Goal: Obtain resource: Download file/media

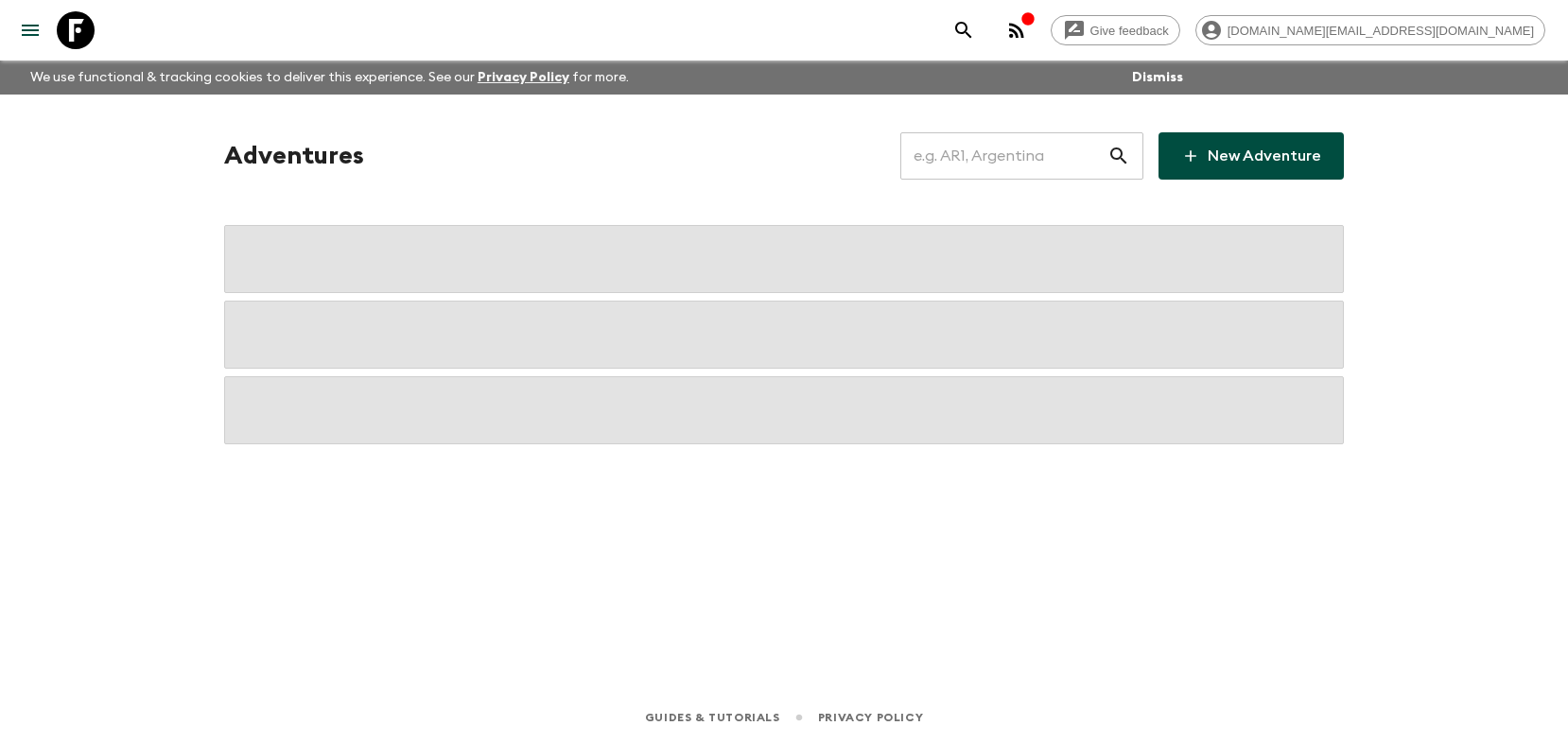
click at [985, 163] on input "text" at bounding box center [1004, 155] width 207 height 53
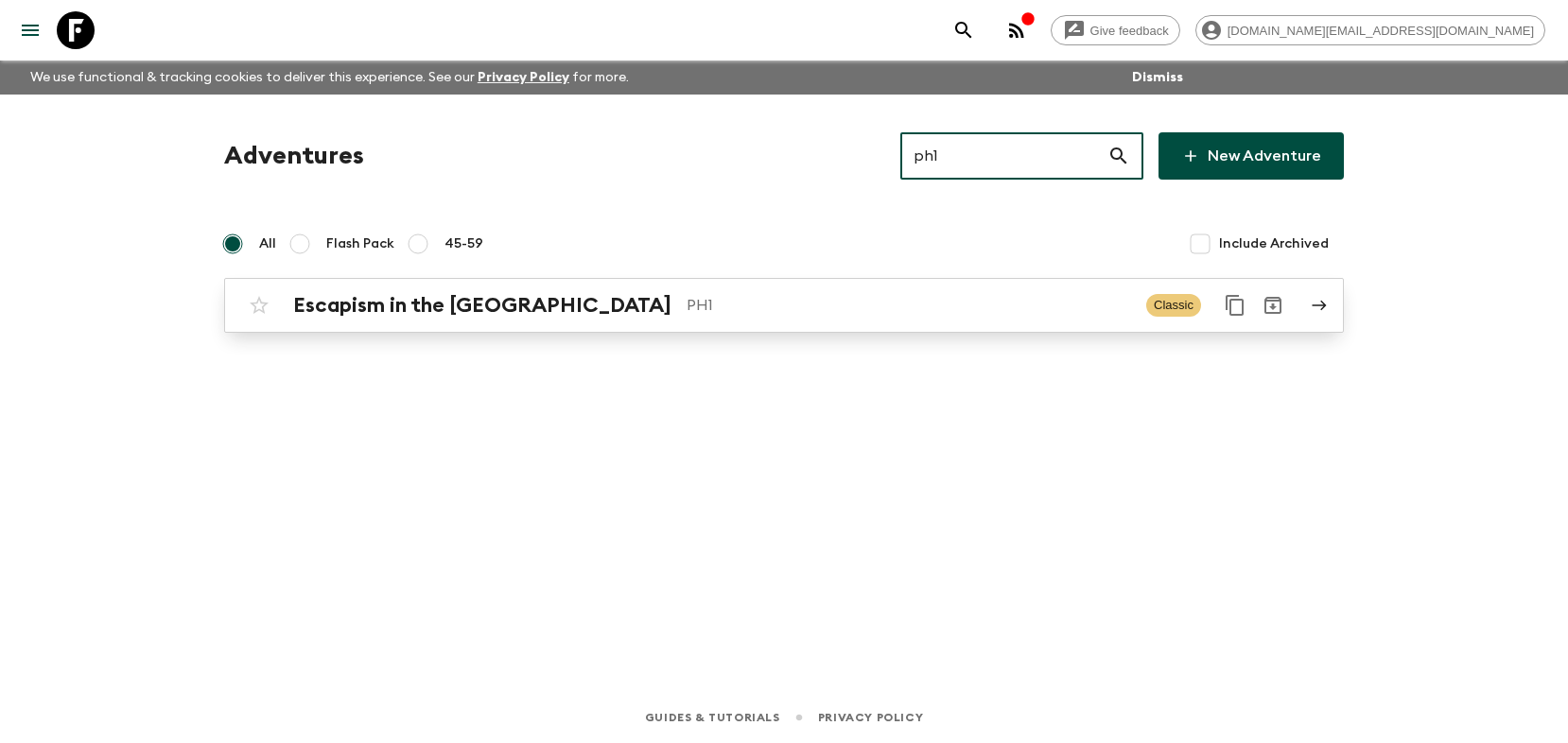
type input "ph1"
click at [827, 303] on p "PH1" at bounding box center [909, 306] width 445 height 23
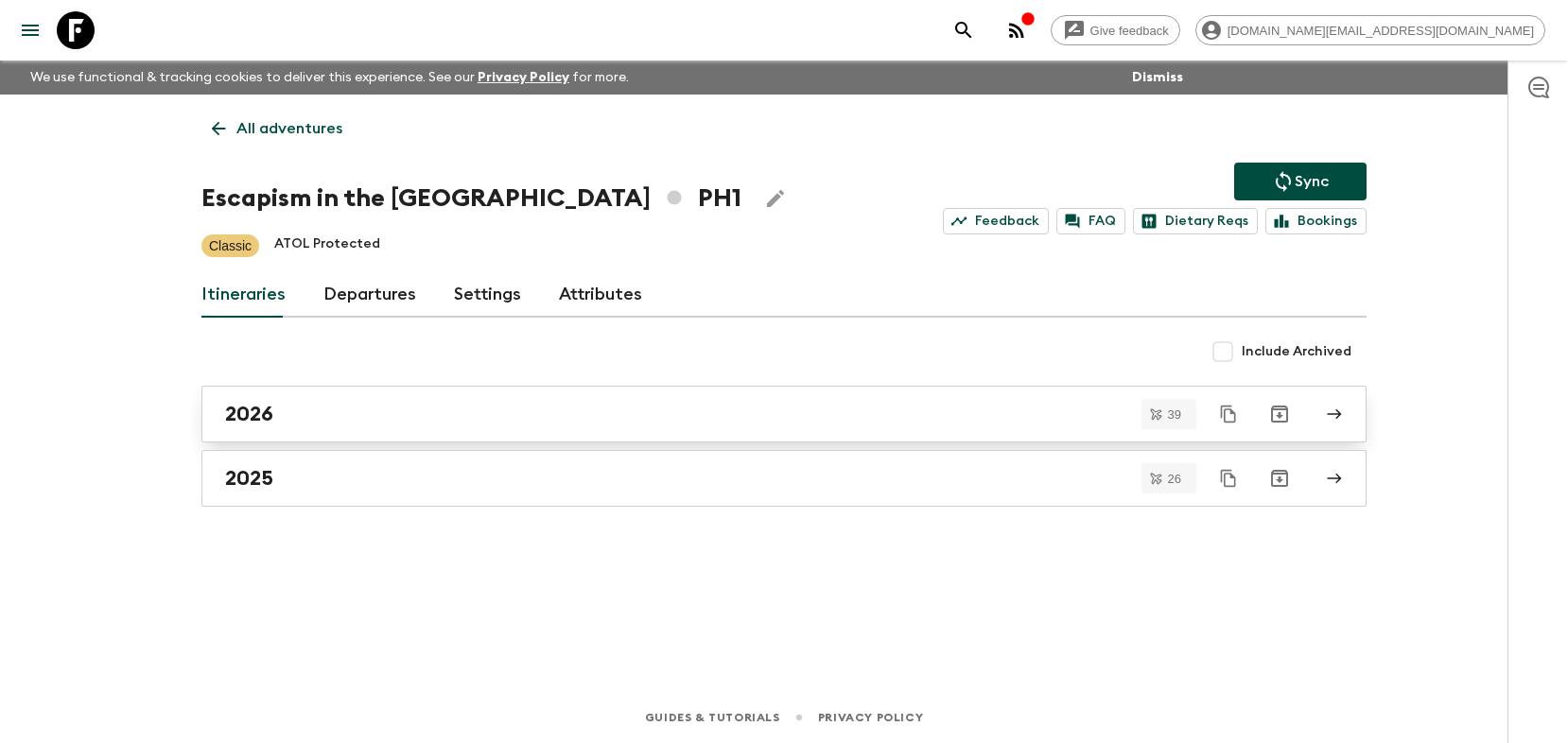
click at [320, 425] on div "2026" at bounding box center [766, 414] width 1082 height 25
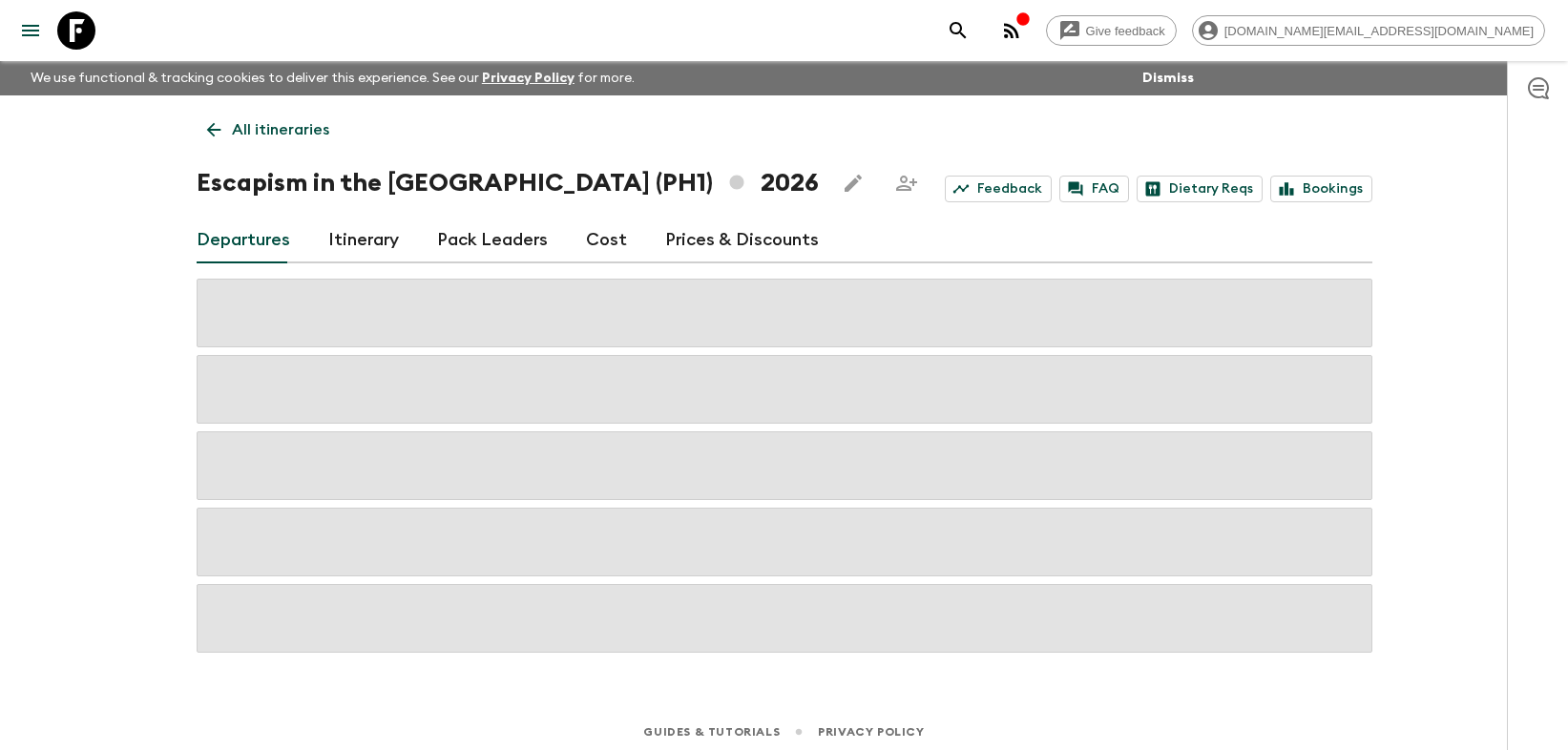
click at [611, 235] on link "Cost" at bounding box center [607, 240] width 41 height 45
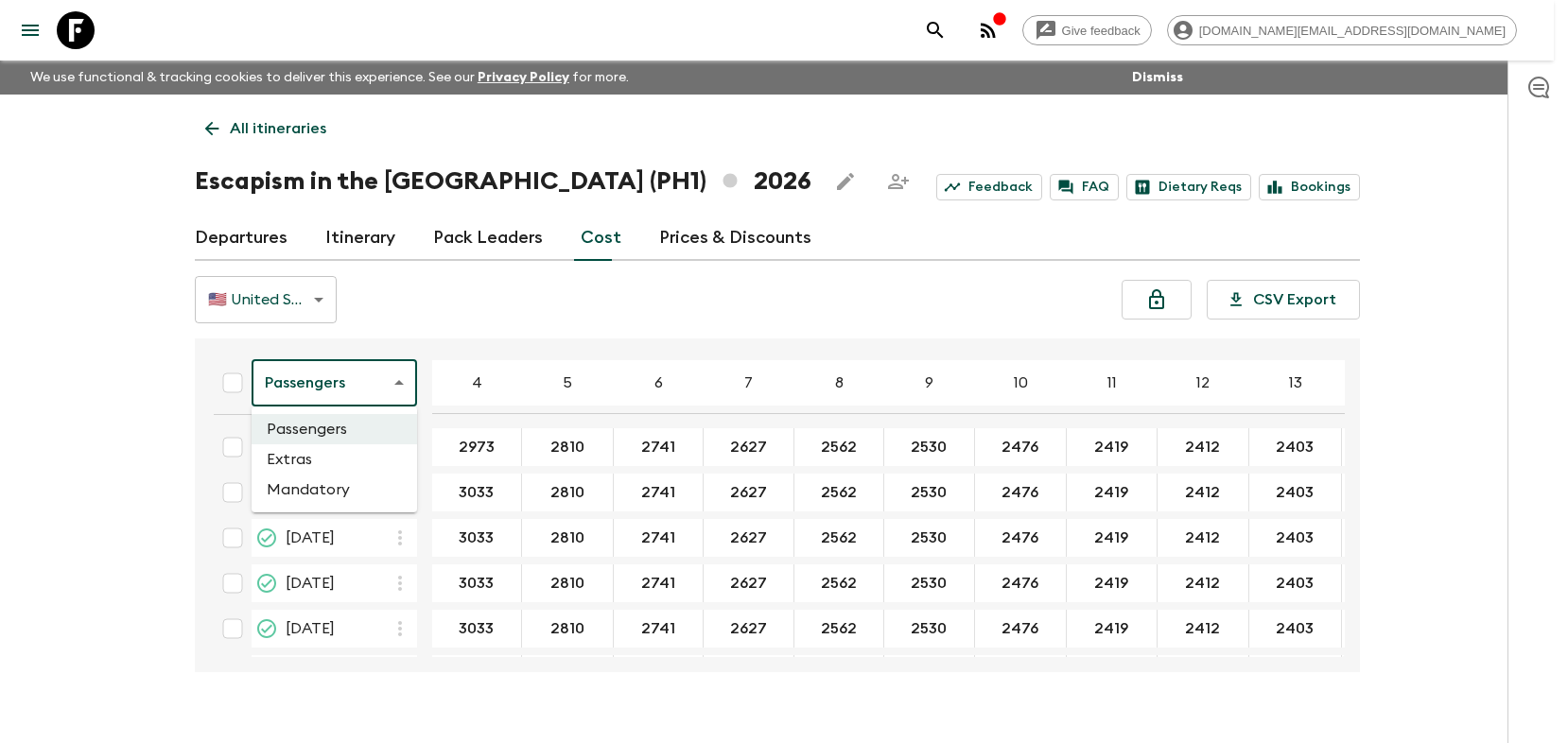
click at [327, 384] on body "Give feedback [DOMAIN_NAME][EMAIL_ADDRESS][DOMAIN_NAME] We use functional & tra…" at bounding box center [784, 388] width 1568 height 777
click at [319, 459] on li "Extras" at bounding box center [334, 460] width 166 height 31
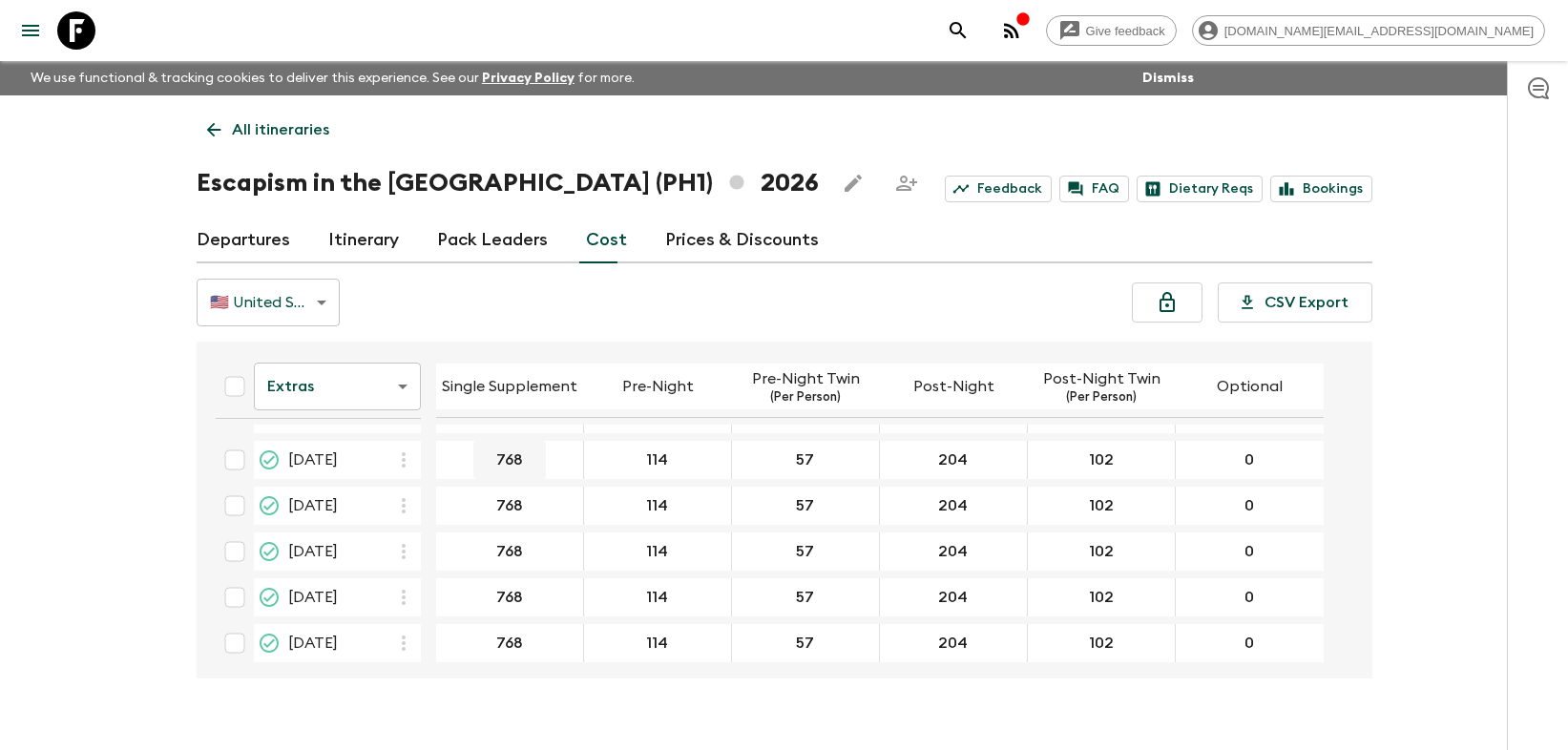
scroll to position [838, 0]
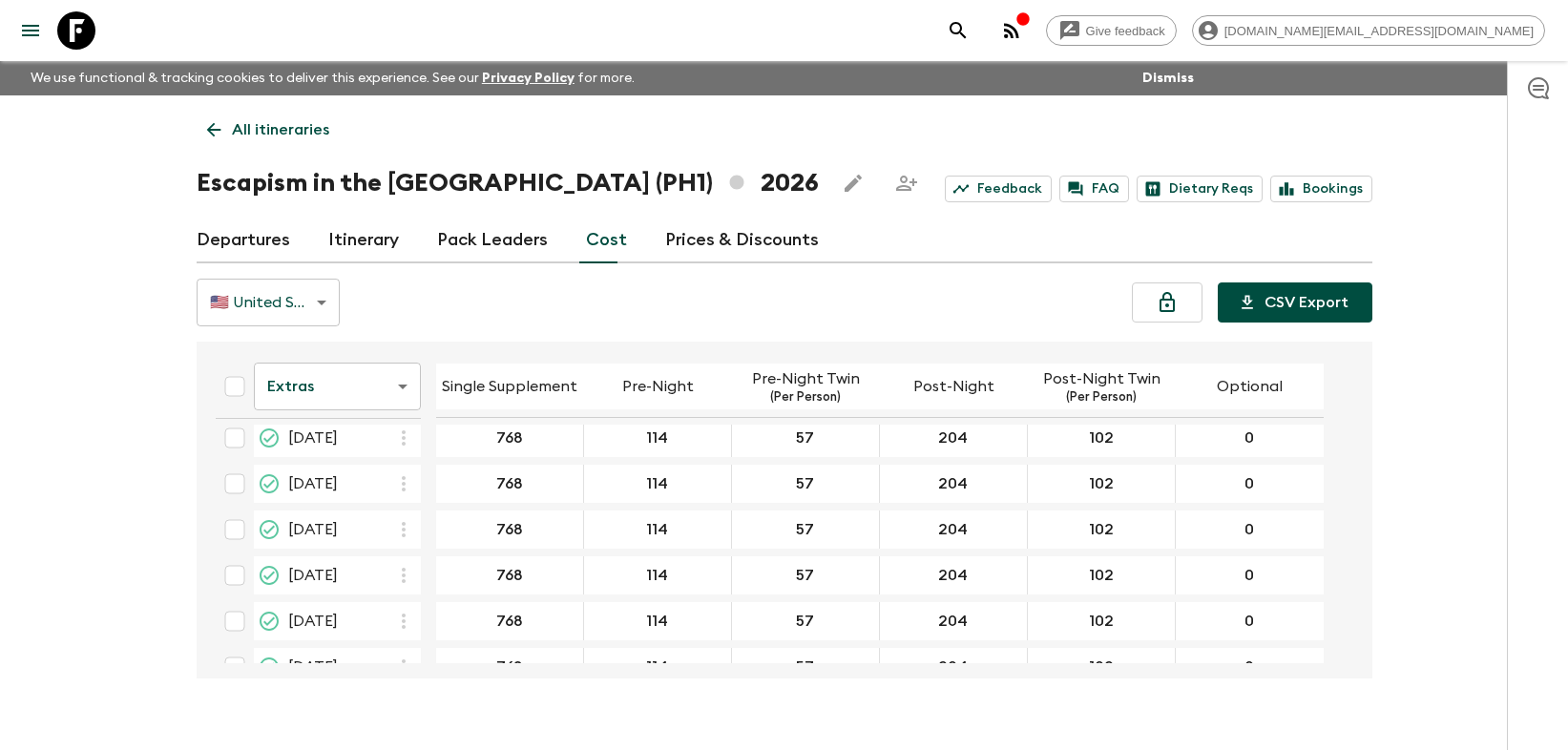
click at [1292, 302] on button "CSV Export" at bounding box center [1295, 302] width 155 height 40
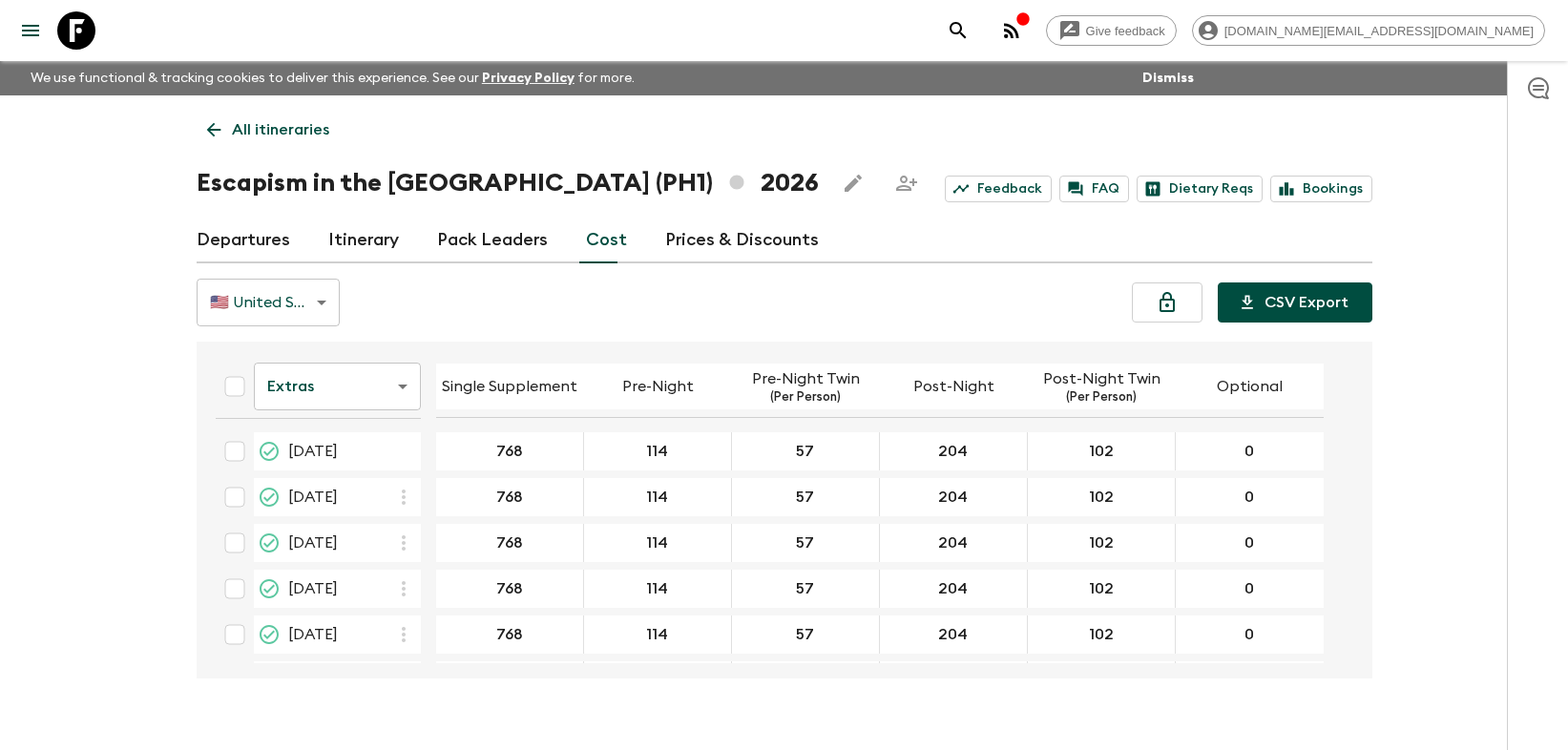
click at [1291, 303] on button "CSV Export" at bounding box center [1295, 302] width 155 height 40
